Goal: Task Accomplishment & Management: Manage account settings

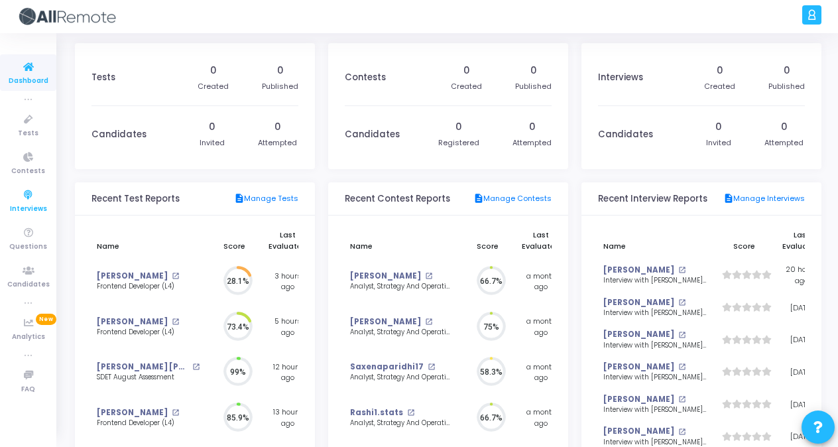
click at [34, 207] on span "Interviews" at bounding box center [28, 208] width 37 height 11
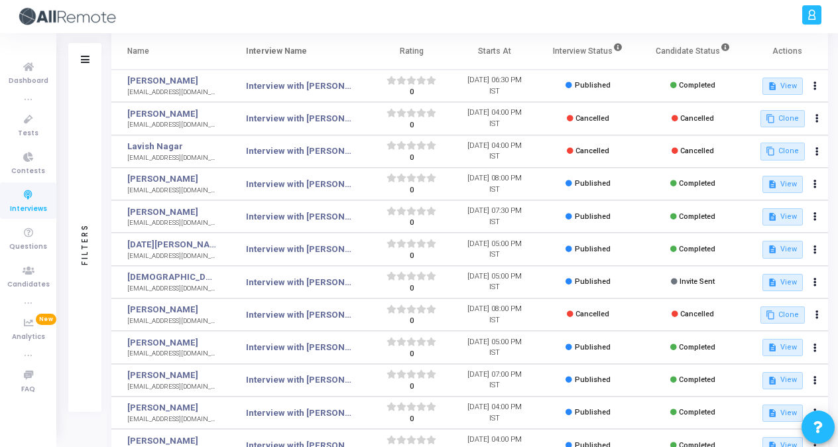
scroll to position [45, 0]
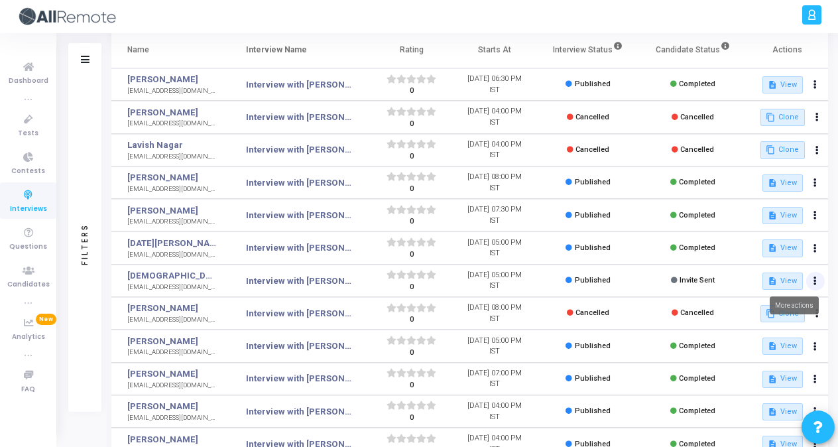
click at [815, 273] on button at bounding box center [815, 281] width 19 height 19
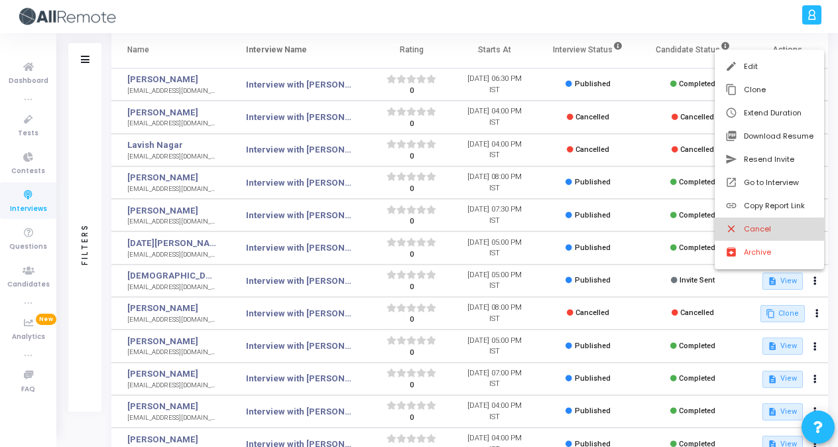
click at [750, 220] on button "close Cancel" at bounding box center [768, 228] width 109 height 23
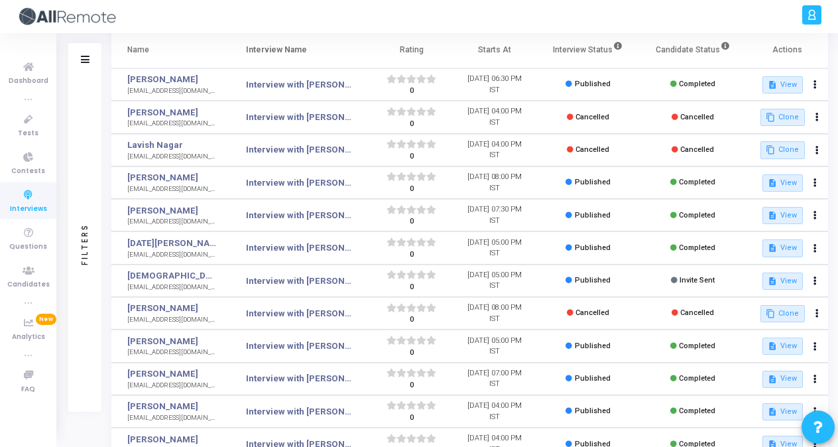
scroll to position [0, 0]
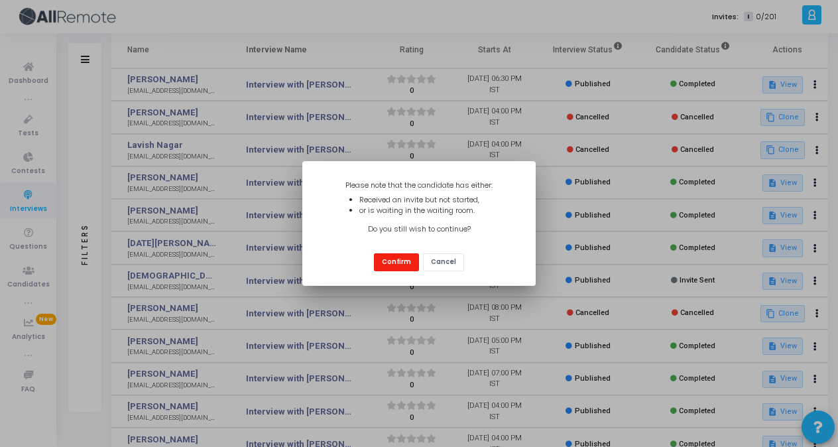
click at [392, 259] on button "Confirm" at bounding box center [396, 262] width 45 height 18
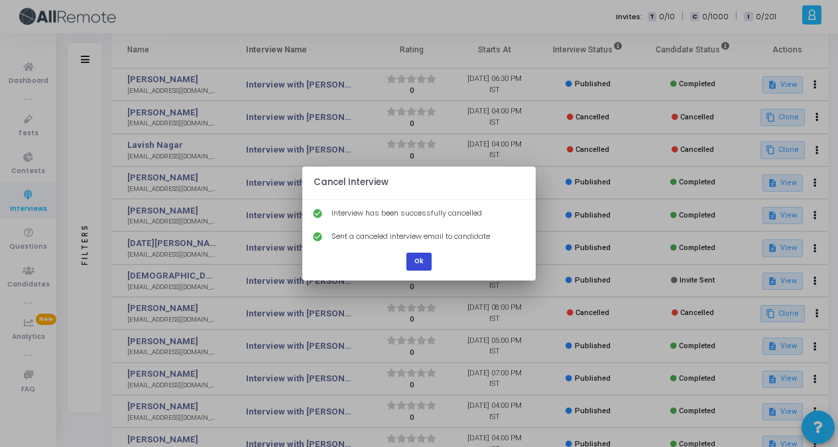
click at [420, 257] on button "Ok" at bounding box center [418, 262] width 25 height 18
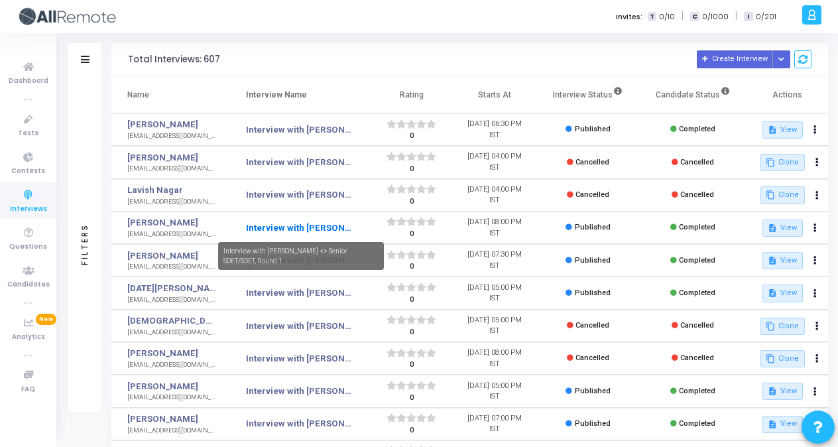
click at [302, 227] on link "Interview with [PERSON_NAME] <> Senior SDET/SDET, Round 1" at bounding box center [298, 227] width 105 height 13
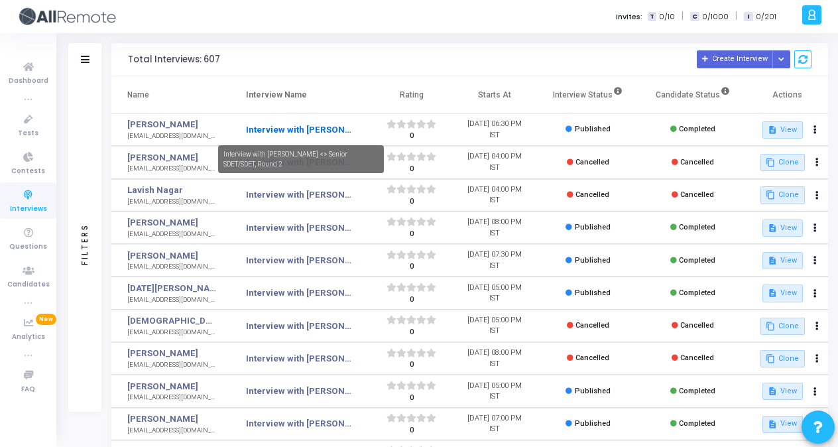
click at [294, 130] on link "Interview with [PERSON_NAME] <> Senior SDET/SDET, Round 2" at bounding box center [298, 129] width 105 height 13
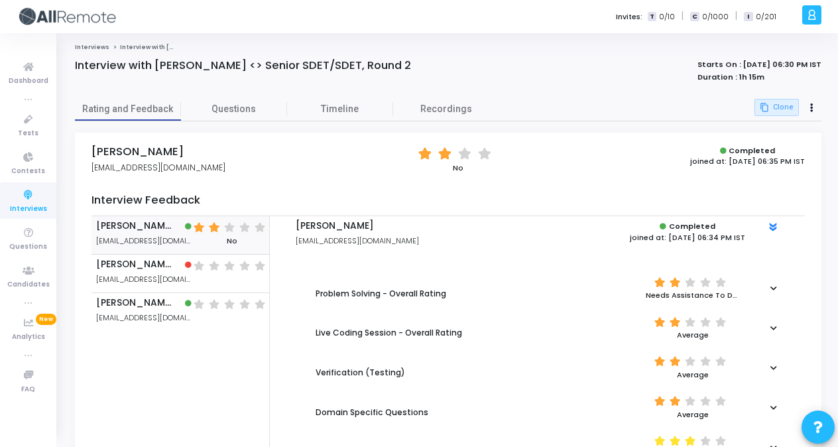
drag, startPoint x: 188, startPoint y: 152, endPoint x: 80, endPoint y: 150, distance: 108.0
click at [80, 150] on div "[PERSON_NAME] [EMAIL_ADDRESS][DOMAIN_NAME] (*) (*) ( ) ( ) No Completed joined …" at bounding box center [448, 351] width 746 height 437
copy h4 "[PERSON_NAME]"
